Goal: Task Accomplishment & Management: Use online tool/utility

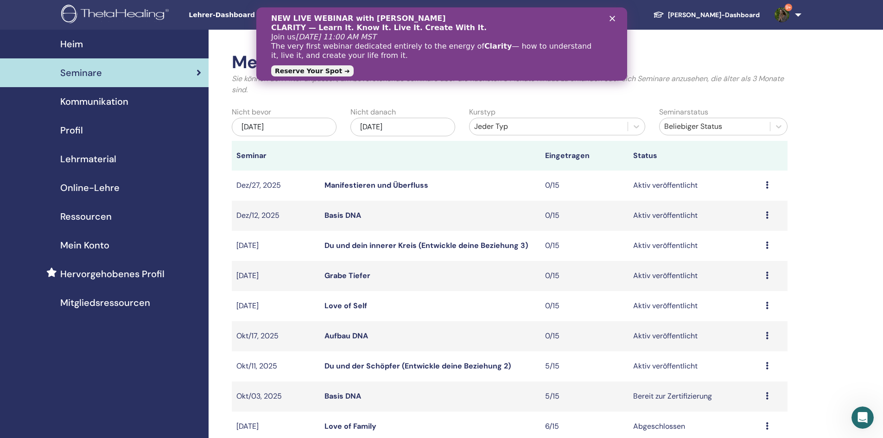
click at [766, 367] on icon at bounding box center [767, 365] width 3 height 7
click at [751, 399] on link "Teilnehmer" at bounding box center [741, 403] width 38 height 10
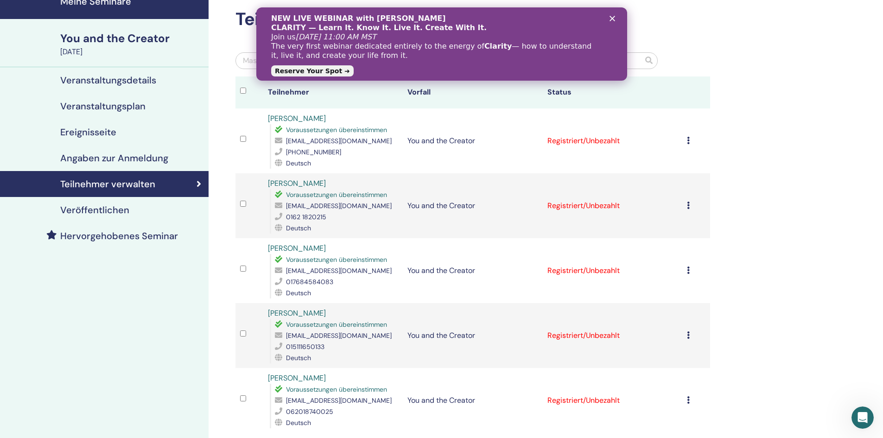
scroll to position [46, 0]
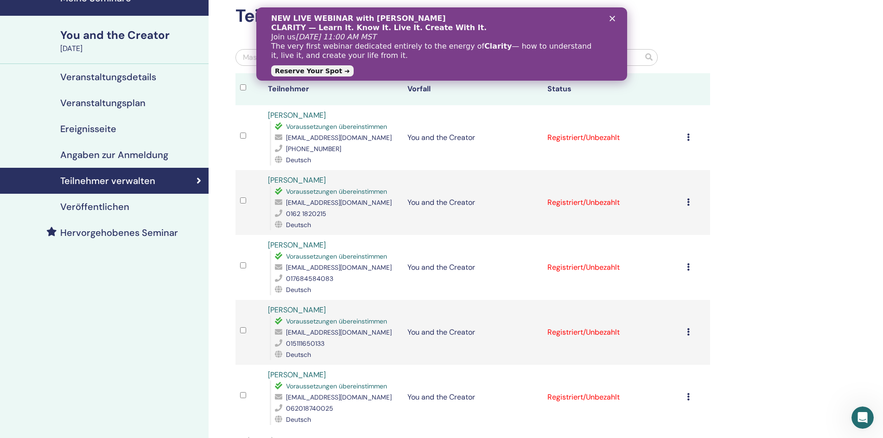
click at [689, 268] on icon at bounding box center [688, 266] width 3 height 7
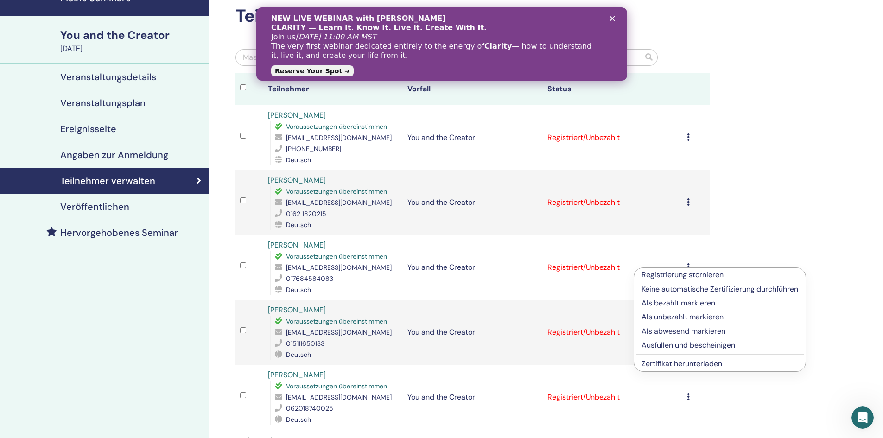
click at [681, 275] on p "Registrierung stornieren" at bounding box center [720, 274] width 157 height 11
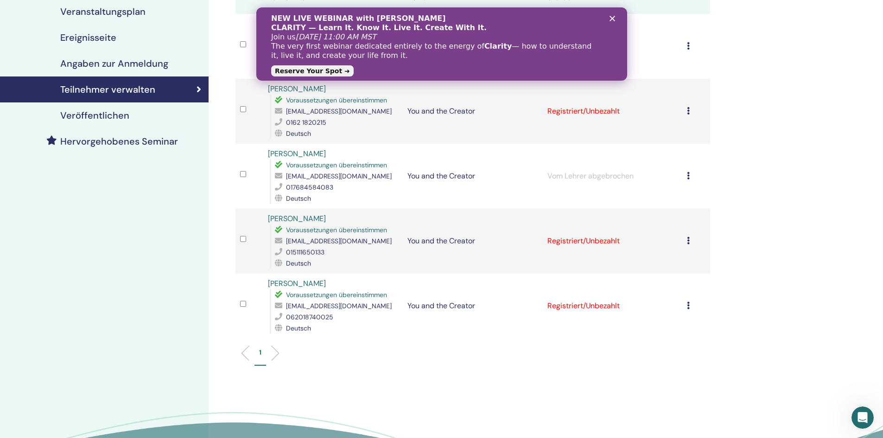
scroll to position [139, 0]
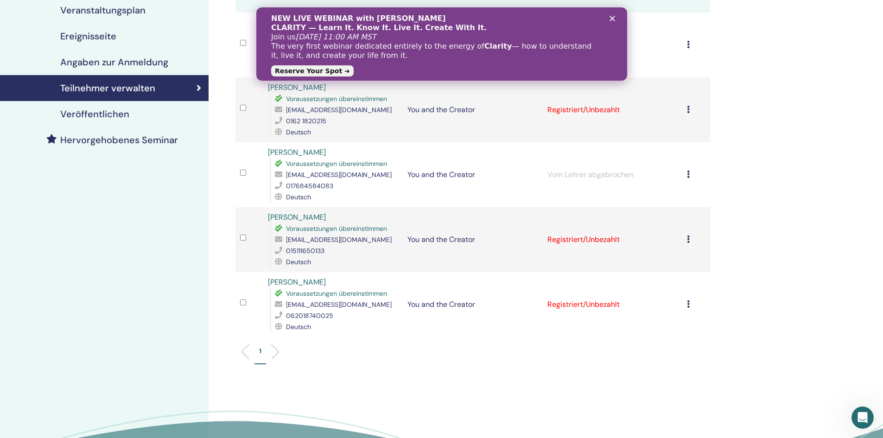
click at [689, 241] on icon at bounding box center [688, 239] width 3 height 7
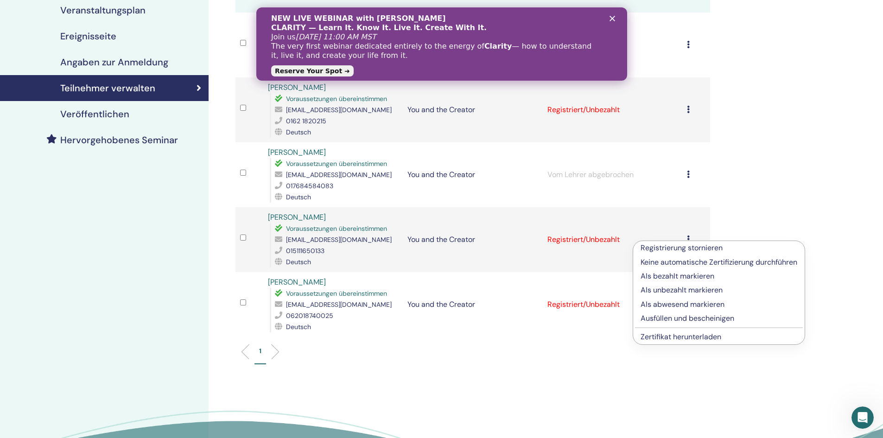
click at [691, 247] on p "Registrierung stornieren" at bounding box center [719, 248] width 157 height 11
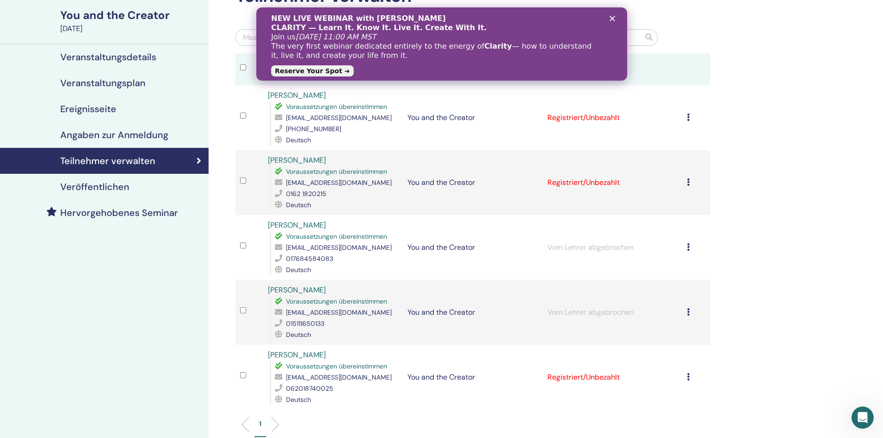
scroll to position [93, 0]
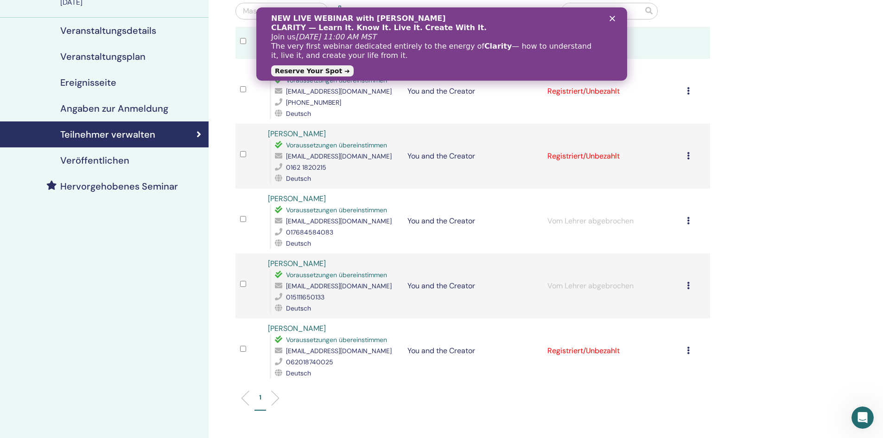
click at [612, 18] on polygon "Schließen" at bounding box center [612, 19] width 6 height 6
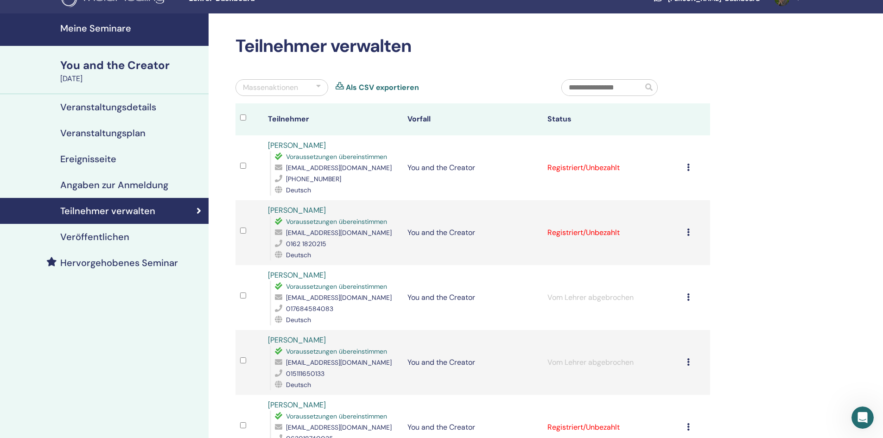
scroll to position [0, 0]
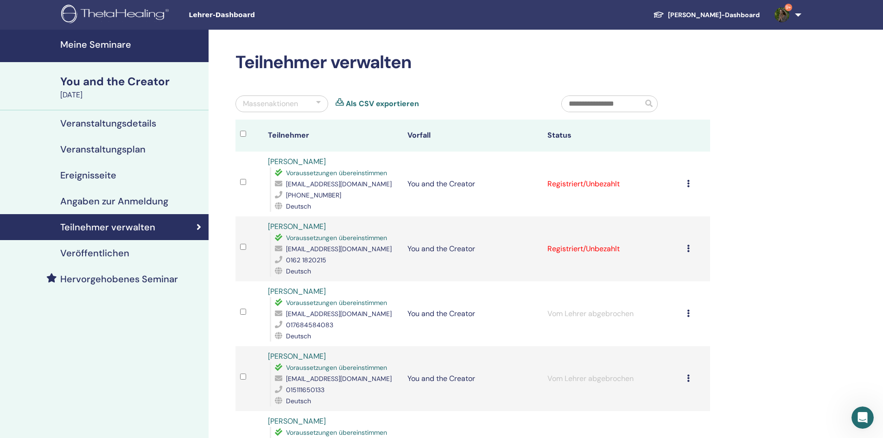
click at [321, 104] on div "Massenaktionen" at bounding box center [282, 104] width 93 height 17
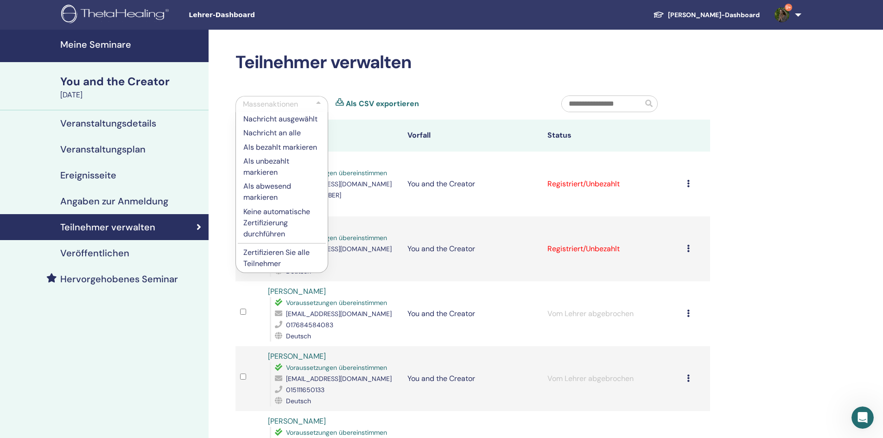
click at [263, 252] on p "Zertifizieren Sie alle Teilnehmer" at bounding box center [281, 258] width 77 height 22
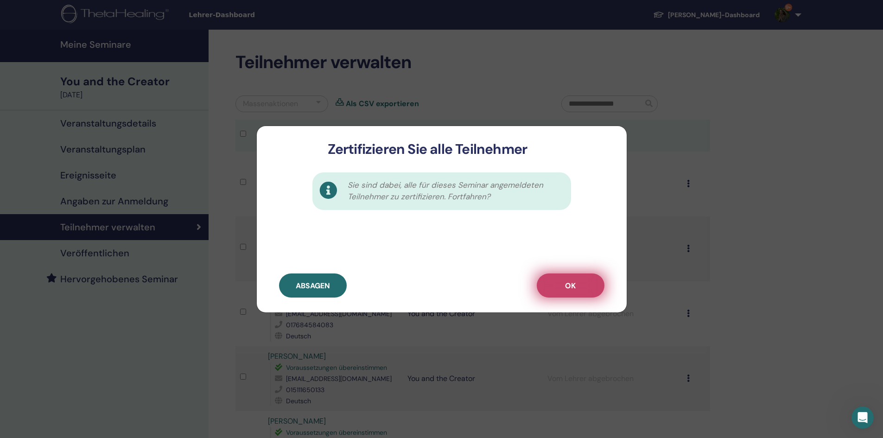
click at [561, 281] on button "OK" at bounding box center [571, 286] width 68 height 24
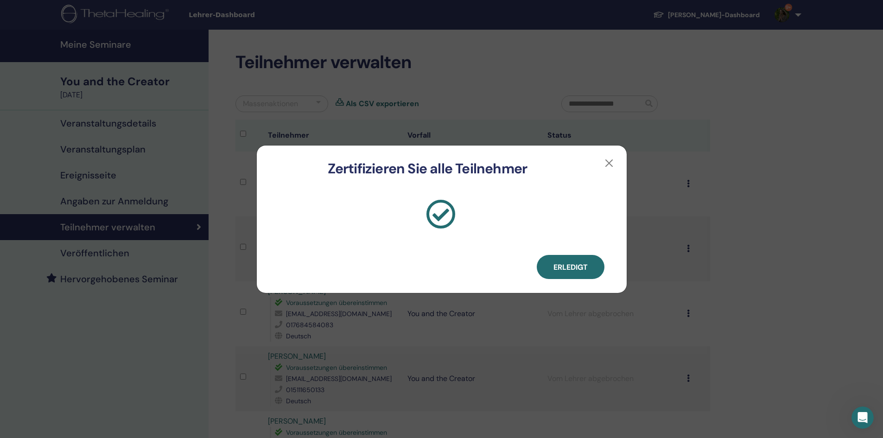
drag, startPoint x: 576, startPoint y: 262, endPoint x: 581, endPoint y: 265, distance: 5.4
click at [580, 265] on span "Erledigt" at bounding box center [571, 267] width 34 height 10
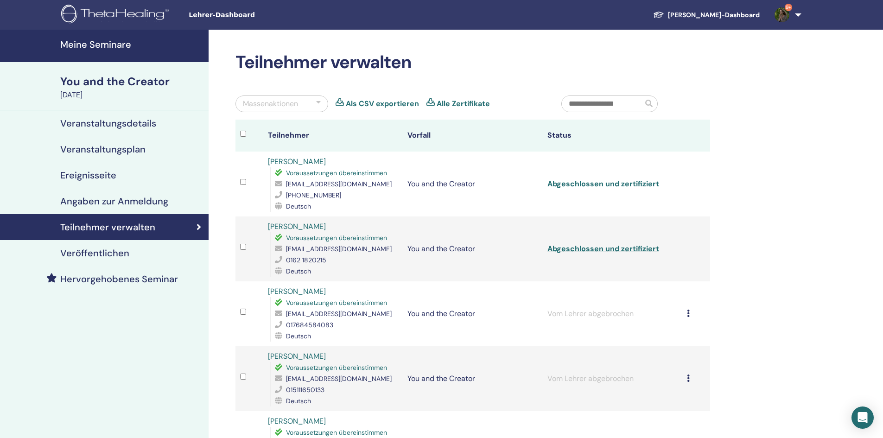
click at [444, 102] on link "Alle Zertifikate" at bounding box center [463, 103] width 53 height 11
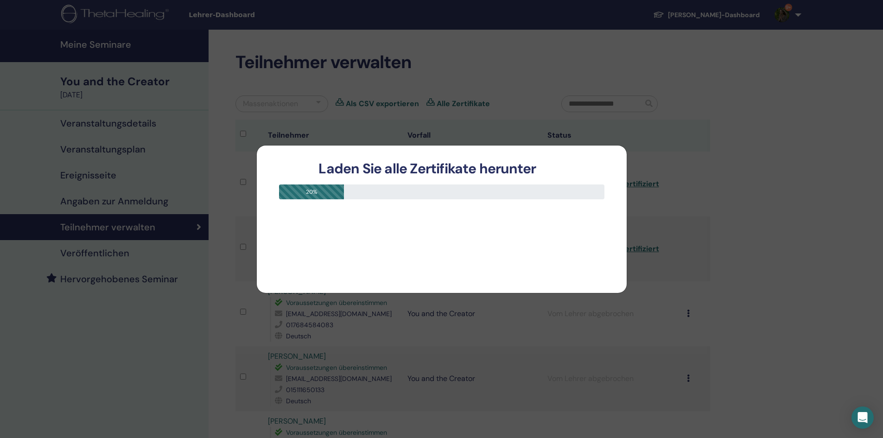
click at [534, 74] on div "Laden Sie alle Zertifikate herunter 20 %" at bounding box center [441, 219] width 883 height 438
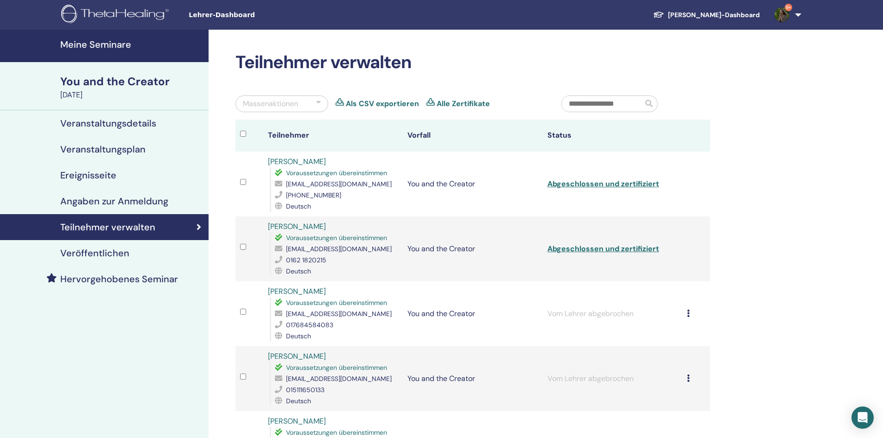
click at [445, 105] on link "Alle Zertifikate" at bounding box center [463, 103] width 53 height 11
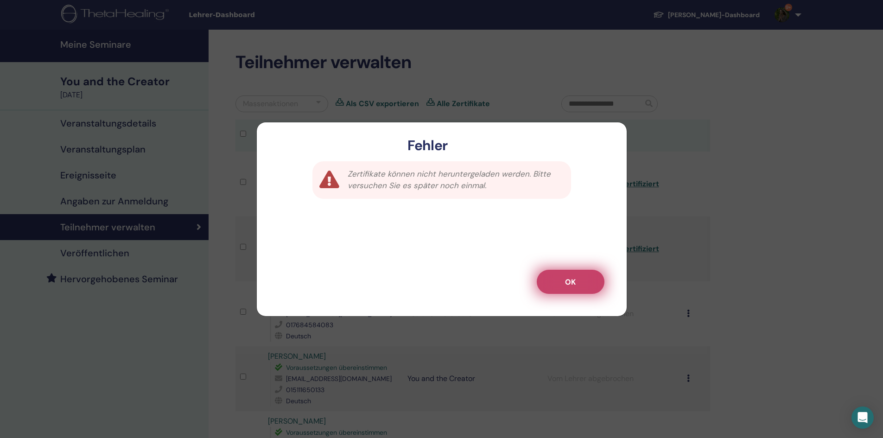
click at [574, 283] on span "OK" at bounding box center [570, 282] width 11 height 10
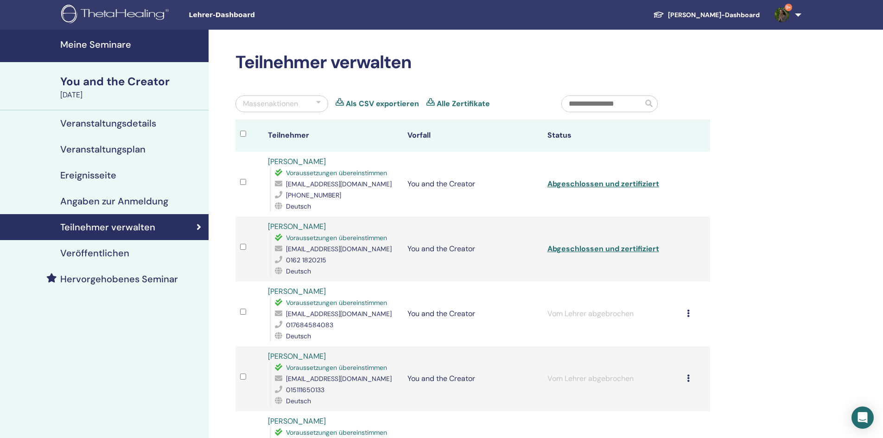
click at [444, 102] on link "Alle Zertifikate" at bounding box center [463, 103] width 53 height 11
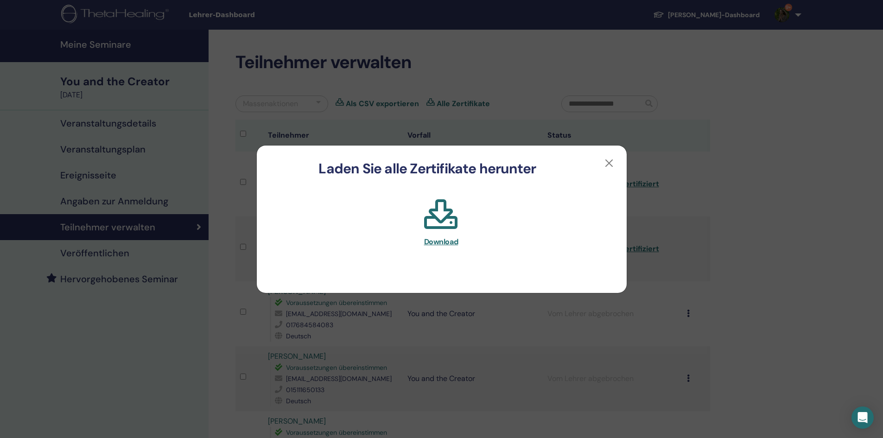
click at [434, 243] on span "Download" at bounding box center [441, 242] width 34 height 10
